Goal: Register for event/course

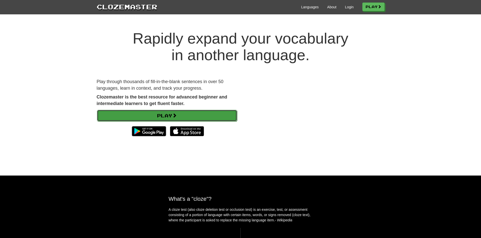
click at [200, 117] on link "Play" at bounding box center [167, 116] width 140 height 12
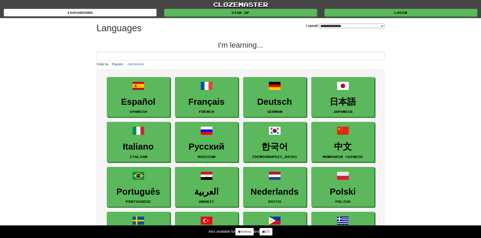
select select "*******"
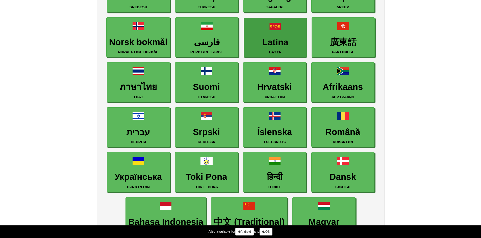
scroll to position [278, 0]
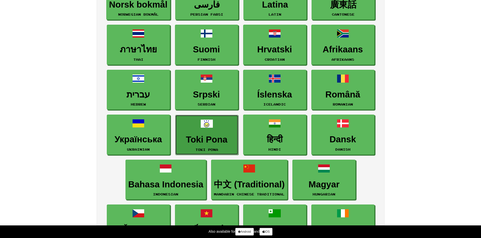
click at [198, 139] on h3 "Toki Pona" at bounding box center [207, 140] width 58 height 10
